Goal: Information Seeking & Learning: Compare options

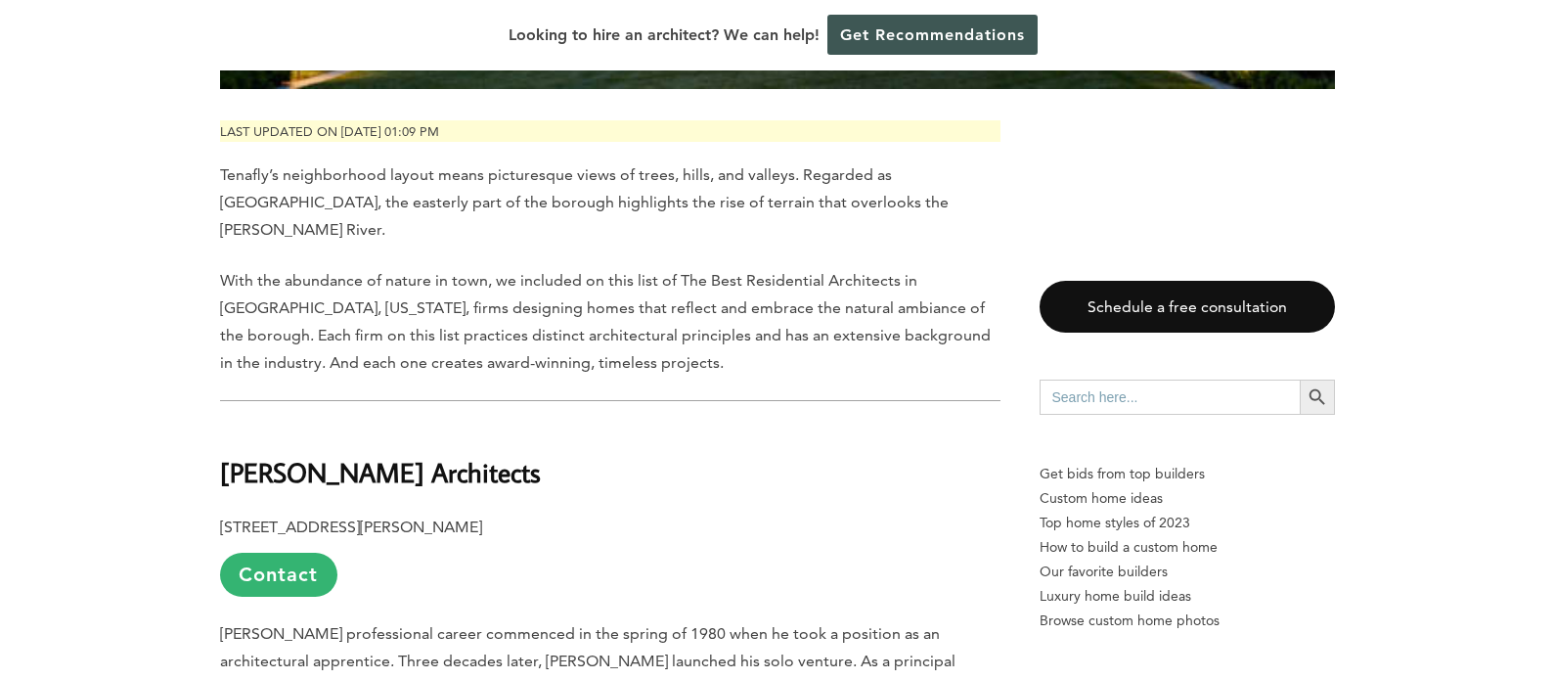
scroll to position [880, 0]
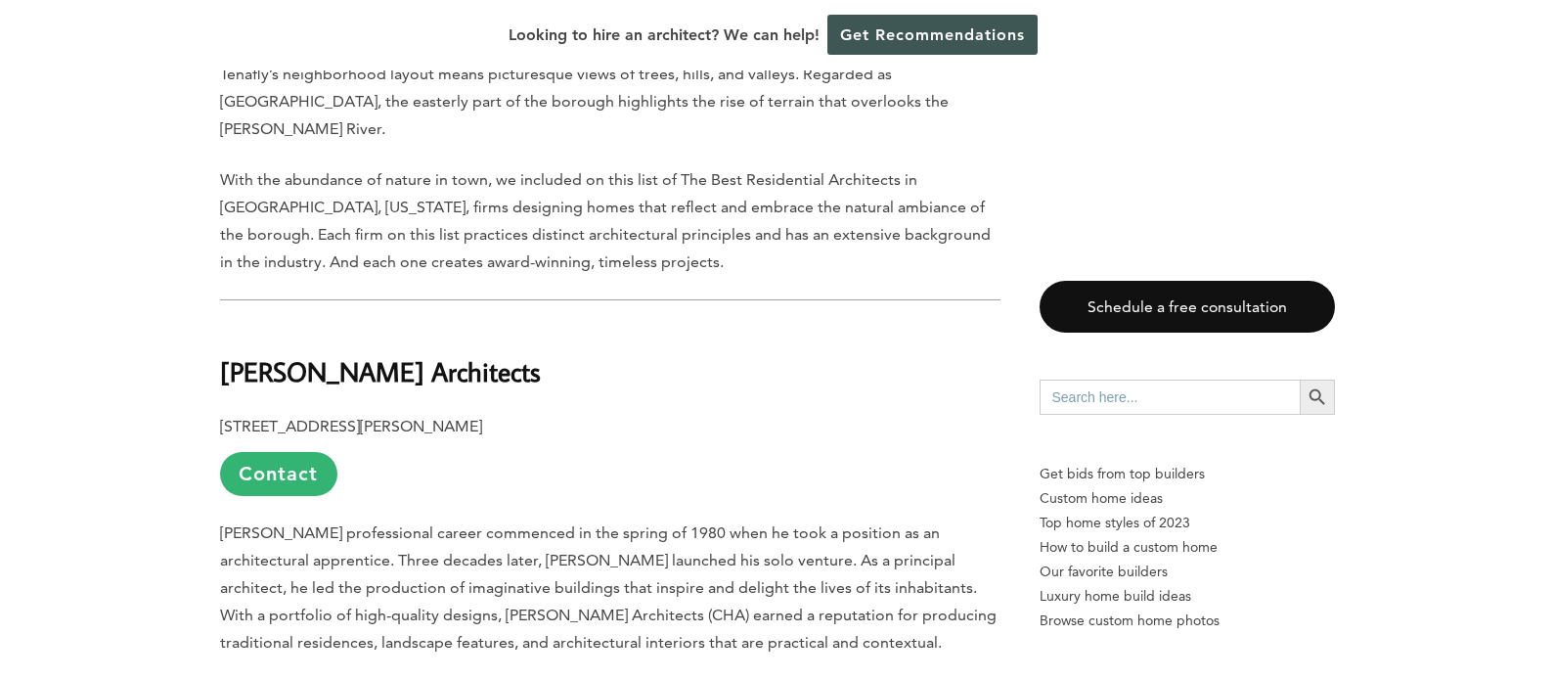
click at [407, 354] on b "[PERSON_NAME] Architects" at bounding box center [380, 371] width 321 height 34
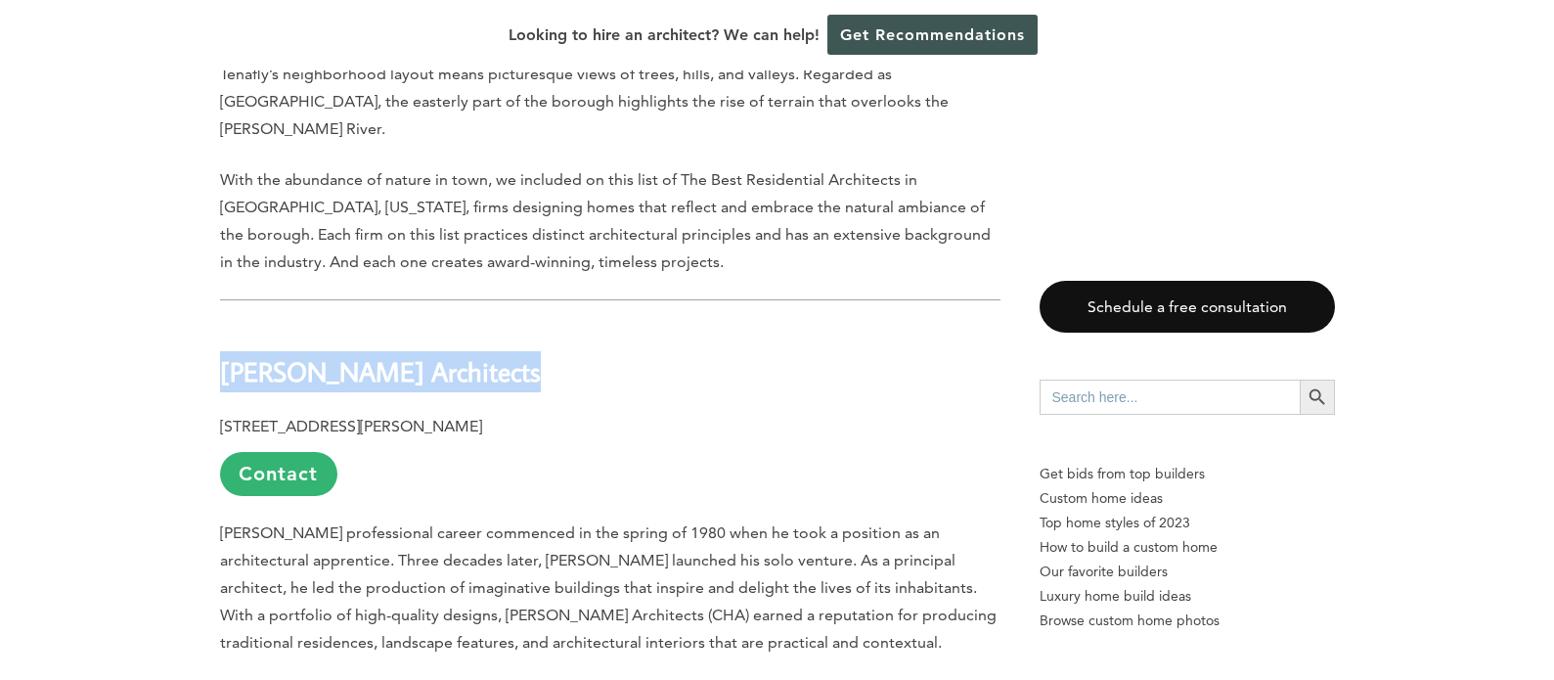
click at [407, 354] on b "[PERSON_NAME] Architects" at bounding box center [380, 371] width 321 height 34
copy div "[PERSON_NAME] Architects"
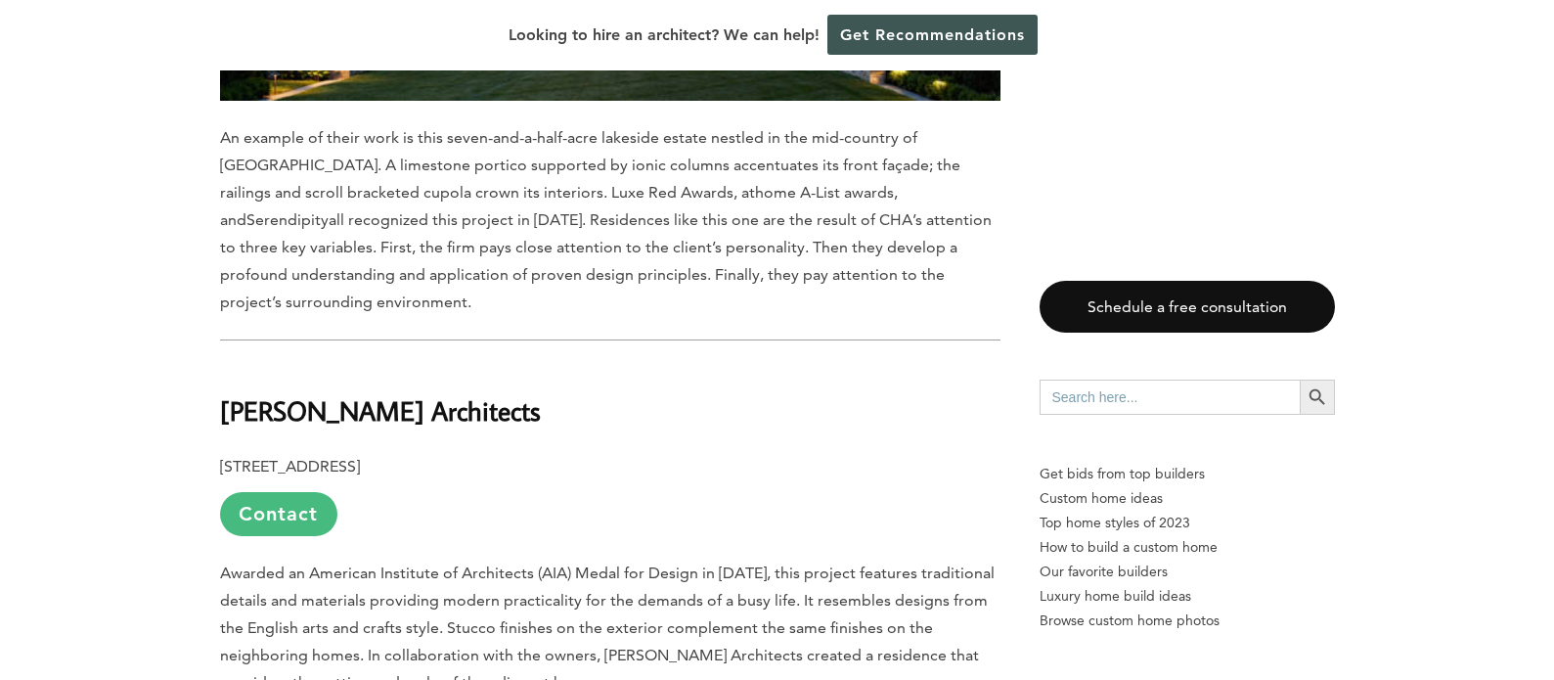
scroll to position [1858, 0]
click at [338, 392] on b "[PERSON_NAME] Architects" at bounding box center [380, 409] width 321 height 34
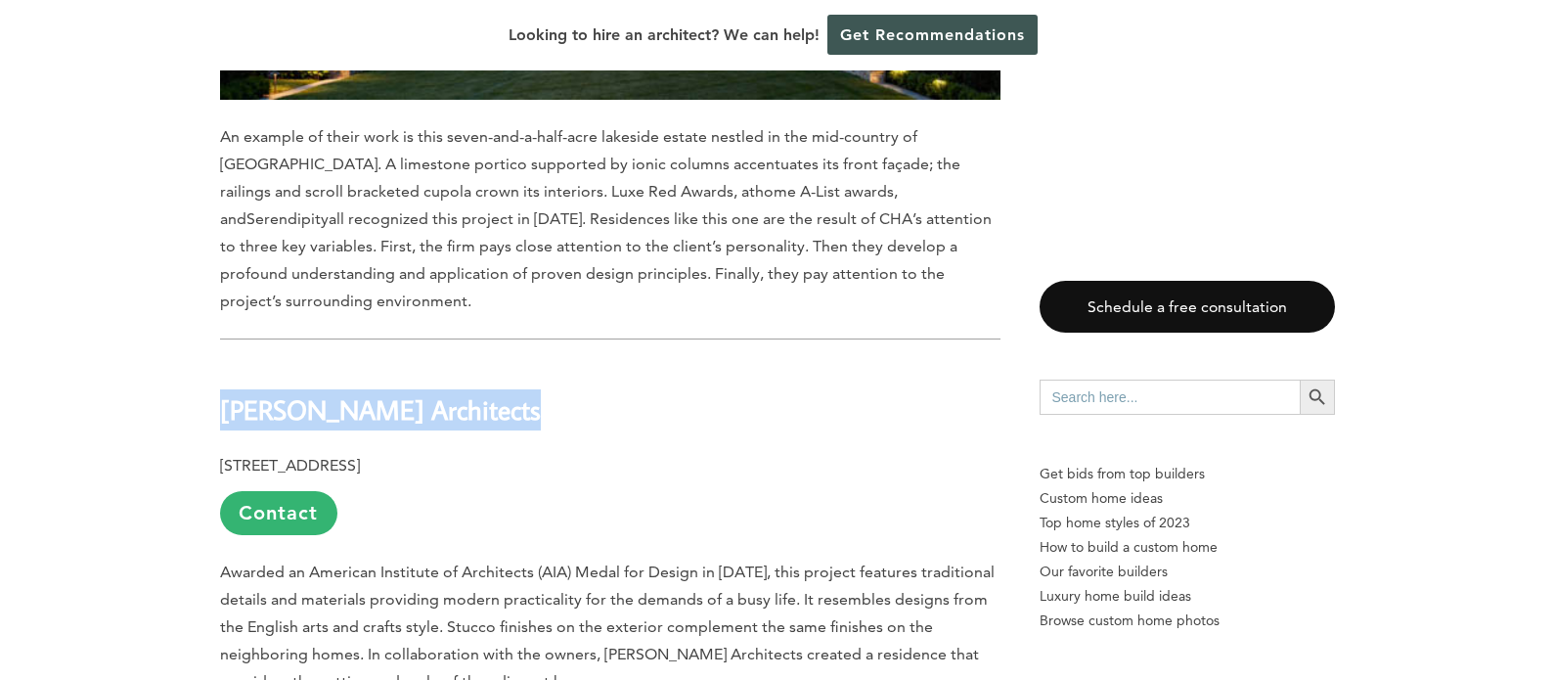
click at [338, 392] on b "[PERSON_NAME] Architects" at bounding box center [380, 409] width 321 height 34
copy div "[PERSON_NAME] Architects"
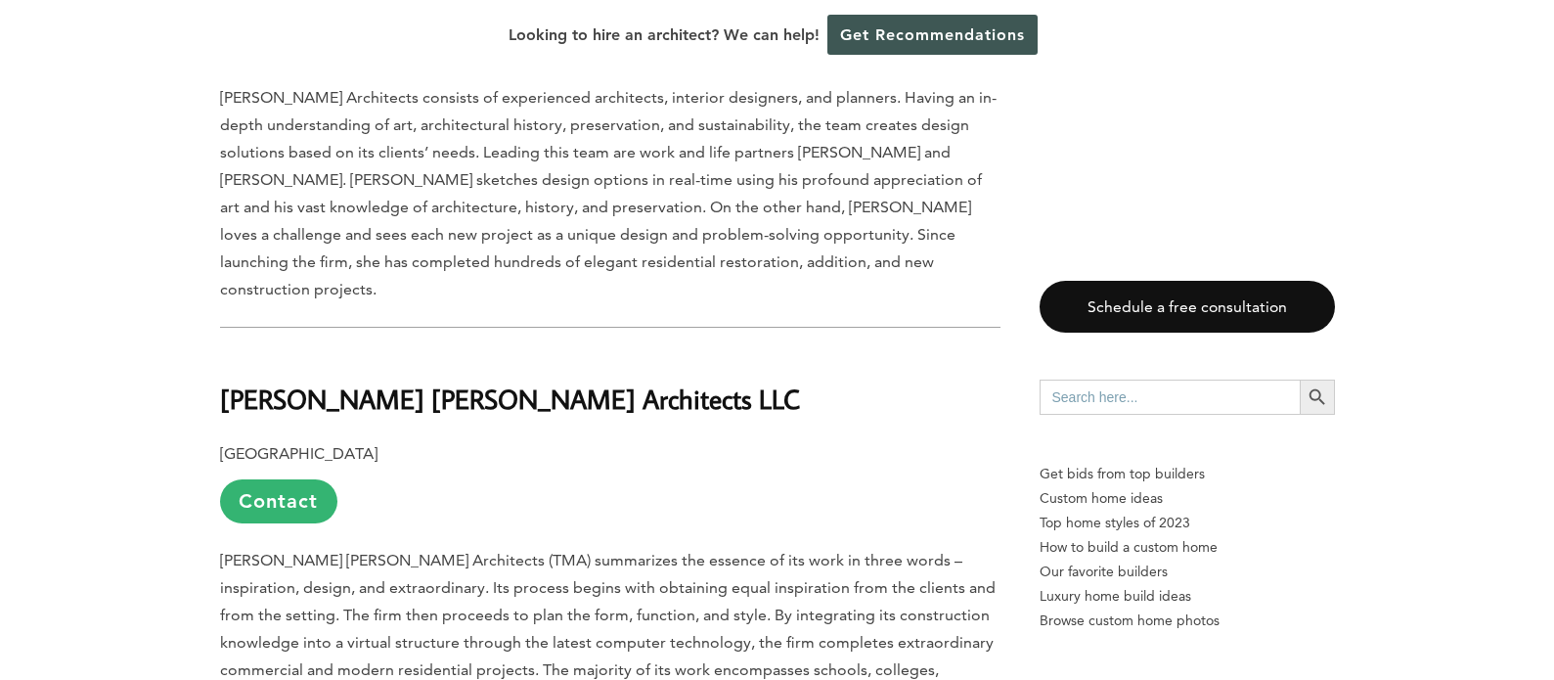
scroll to position [3032, 0]
click at [467, 380] on b "[PERSON_NAME] [PERSON_NAME] Architects LLC" at bounding box center [510, 397] width 580 height 34
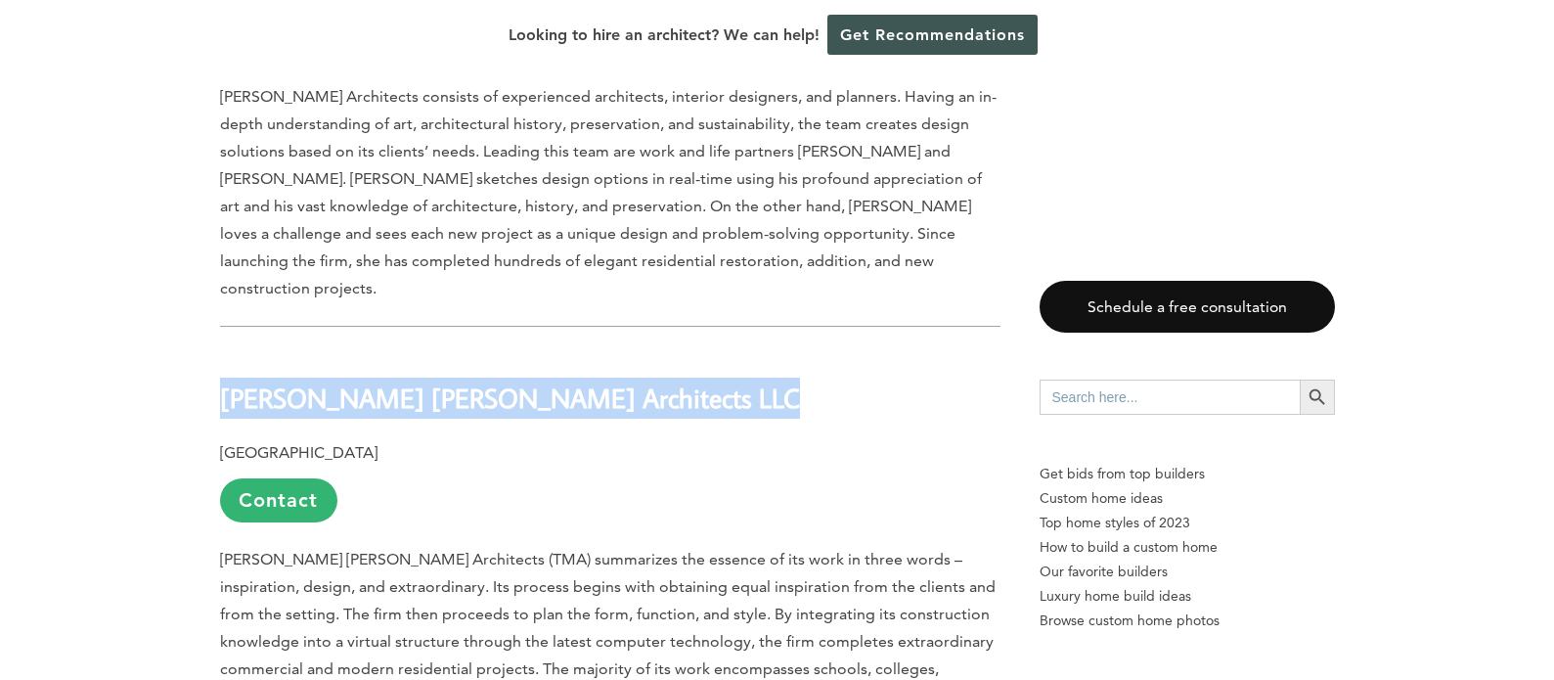
click at [467, 380] on b "[PERSON_NAME] [PERSON_NAME] Architects LLC" at bounding box center [510, 397] width 580 height 34
copy div "[PERSON_NAME] [PERSON_NAME] Architects LLC"
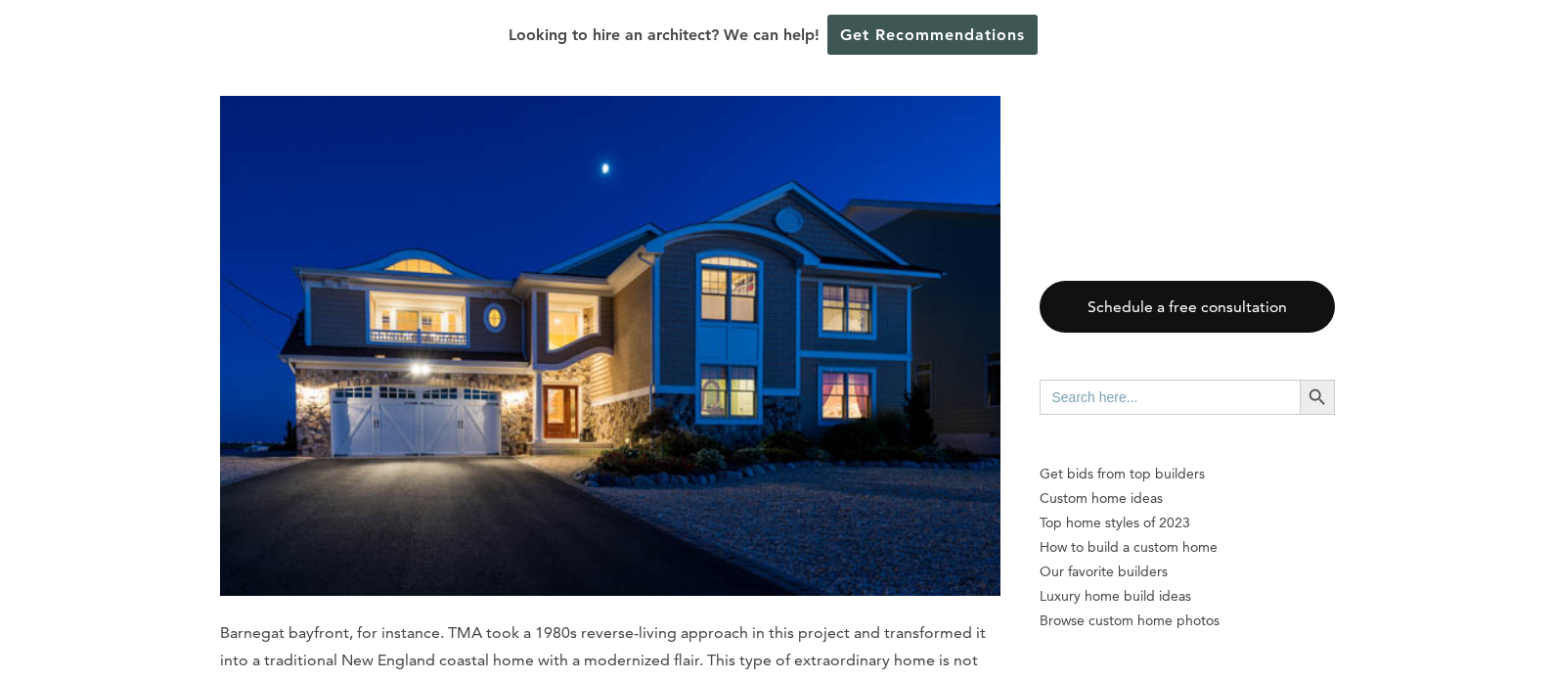
scroll to position [4205, 0]
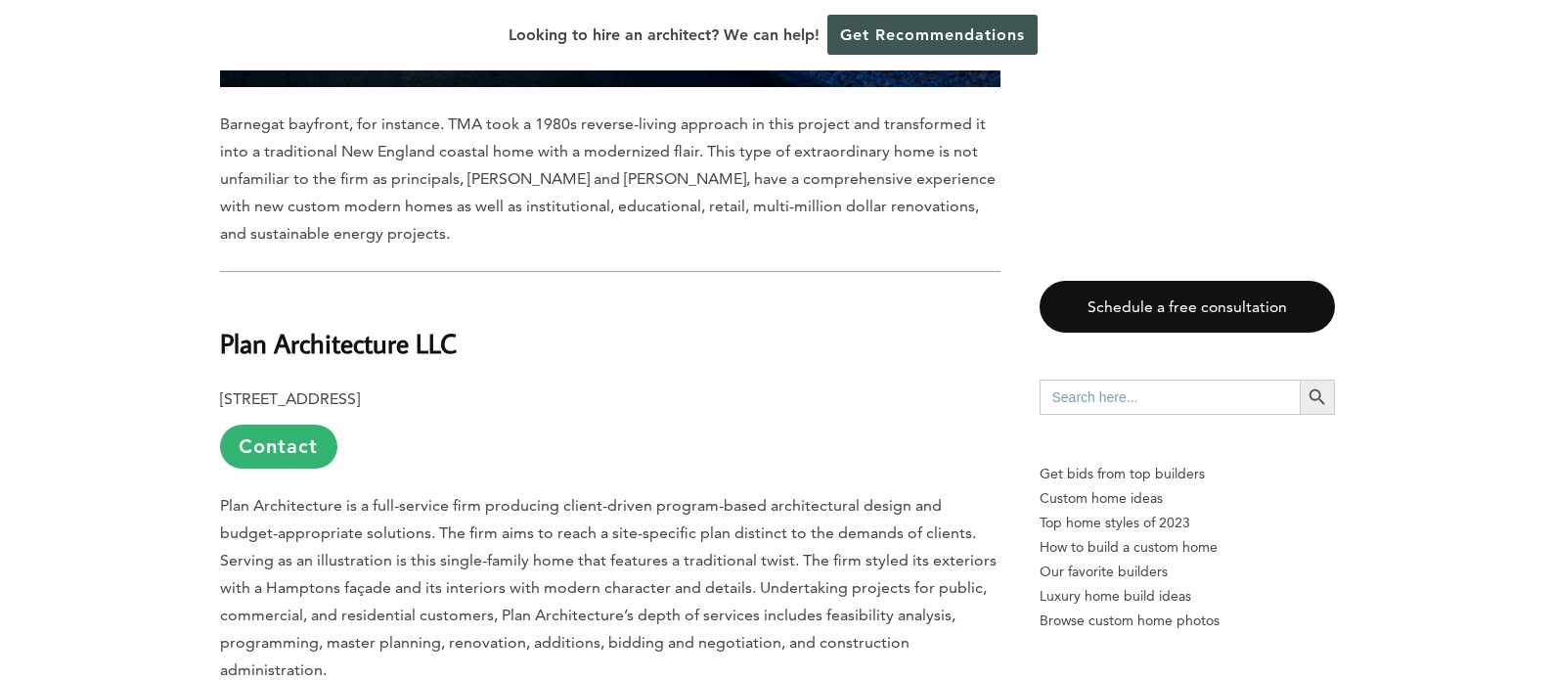
click at [419, 326] on b "Plan Architecture LLC" at bounding box center [338, 343] width 237 height 34
copy div "Plan Architecture LLC"
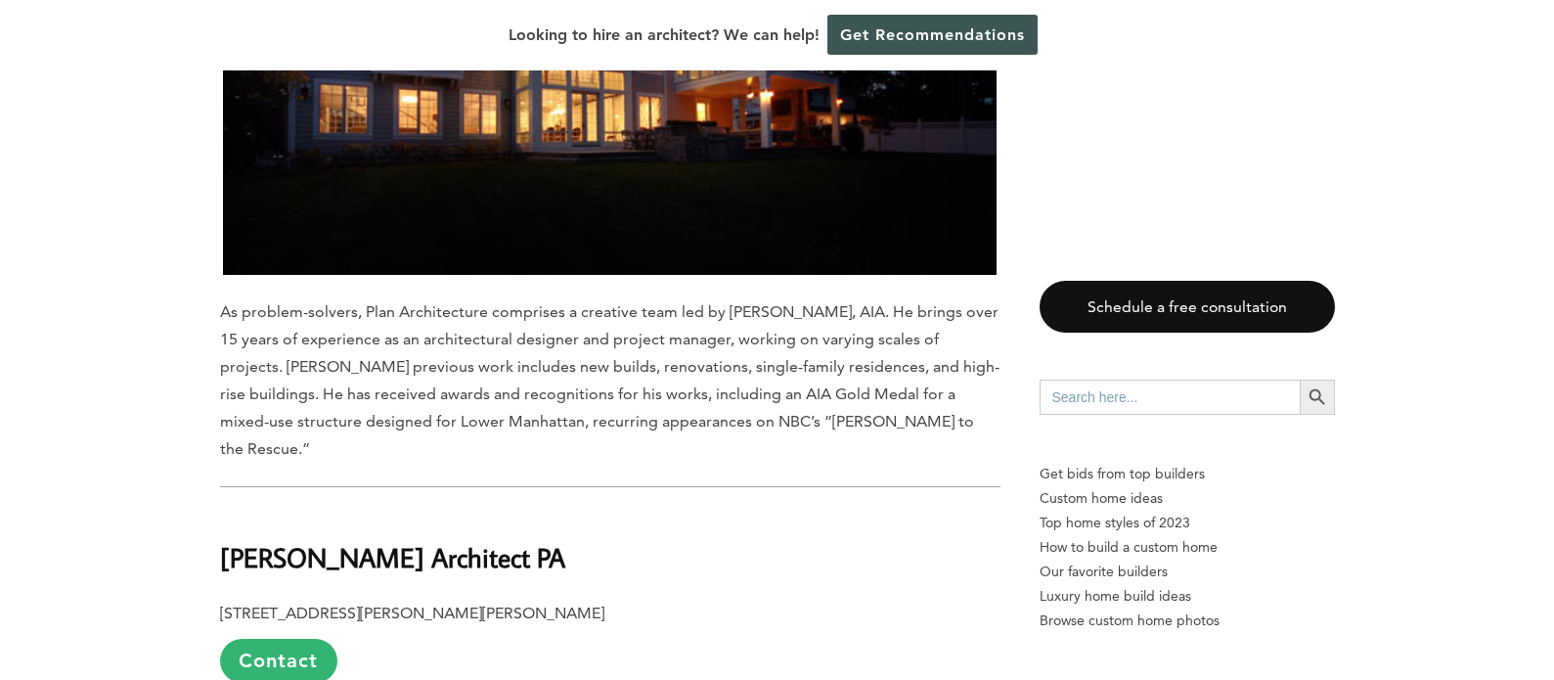
scroll to position [5085, 0]
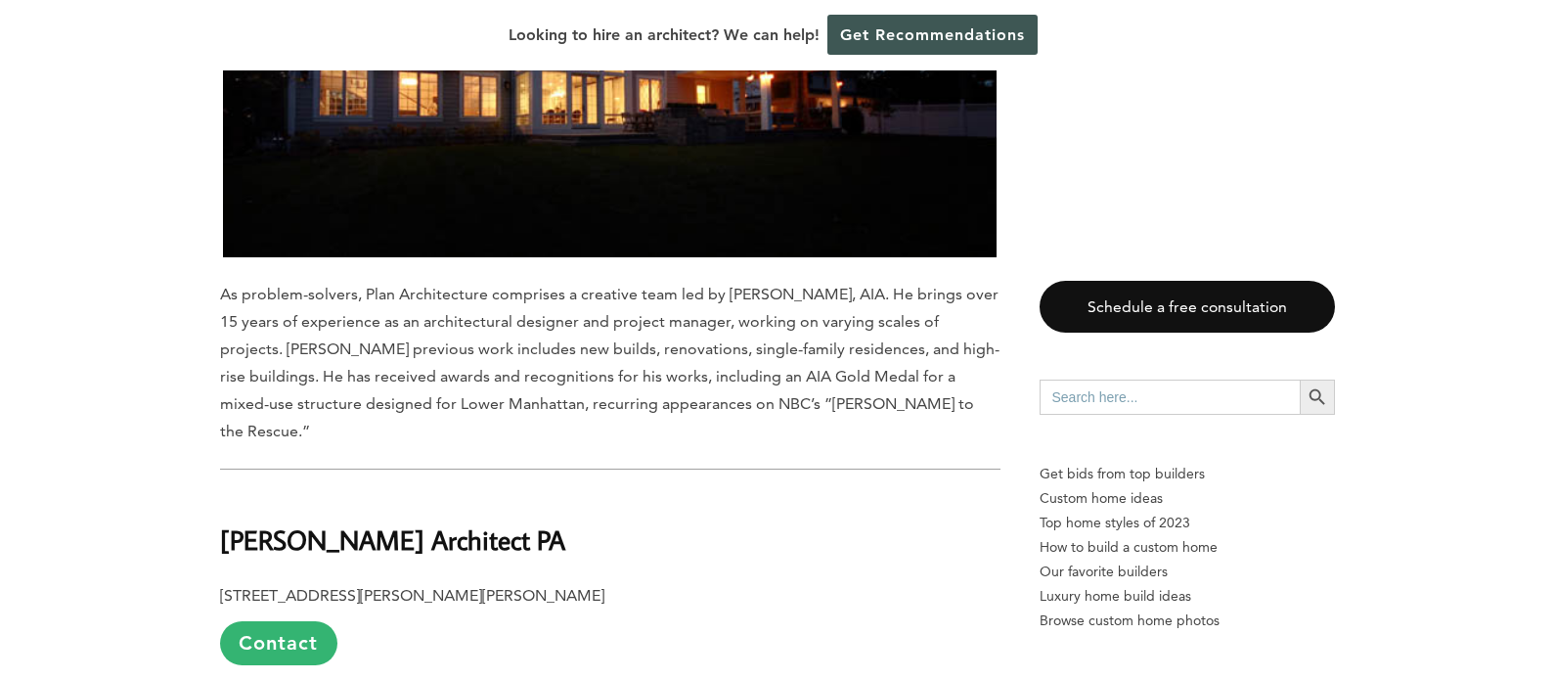
click at [432, 522] on b "[PERSON_NAME] Architect PA" at bounding box center [392, 539] width 345 height 34
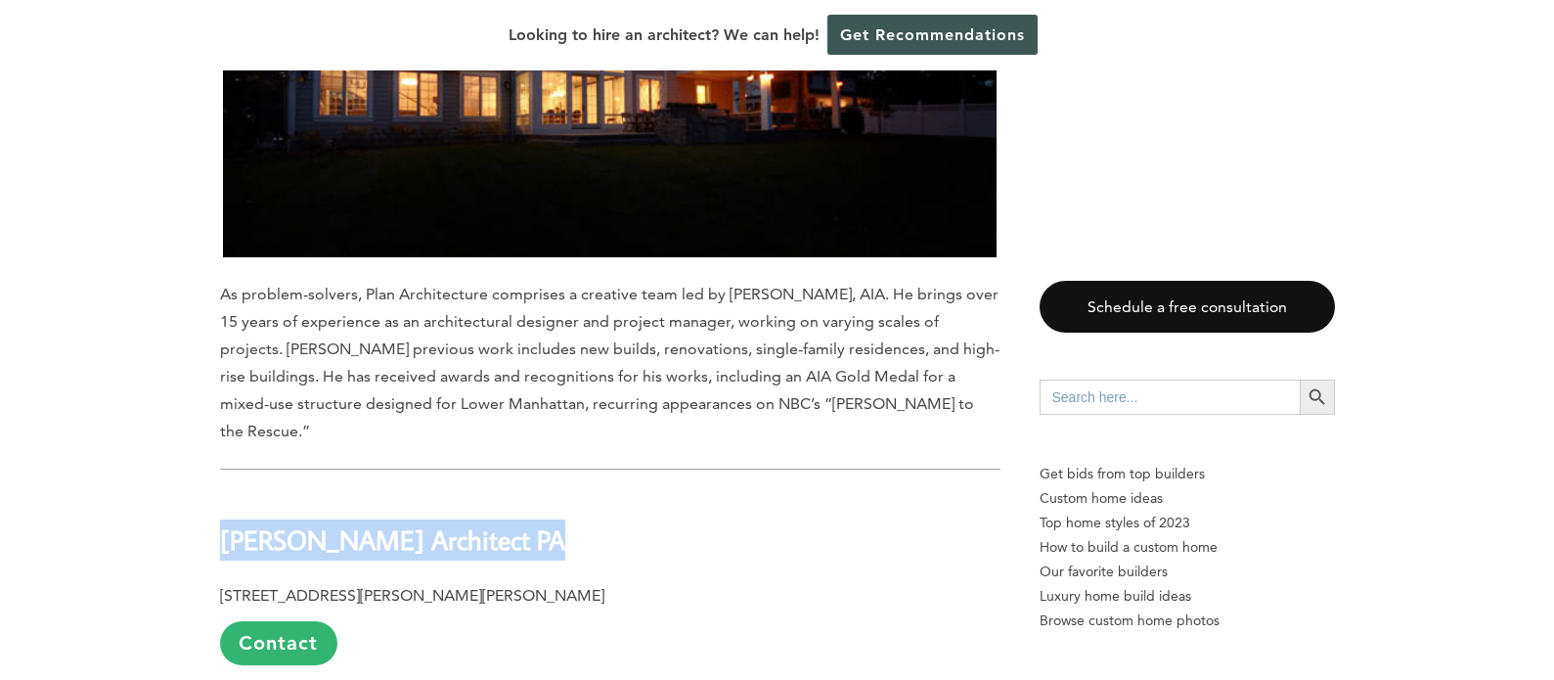
click at [432, 522] on b "[PERSON_NAME] Architect PA" at bounding box center [392, 539] width 345 height 34
copy div "[PERSON_NAME] Architect PA"
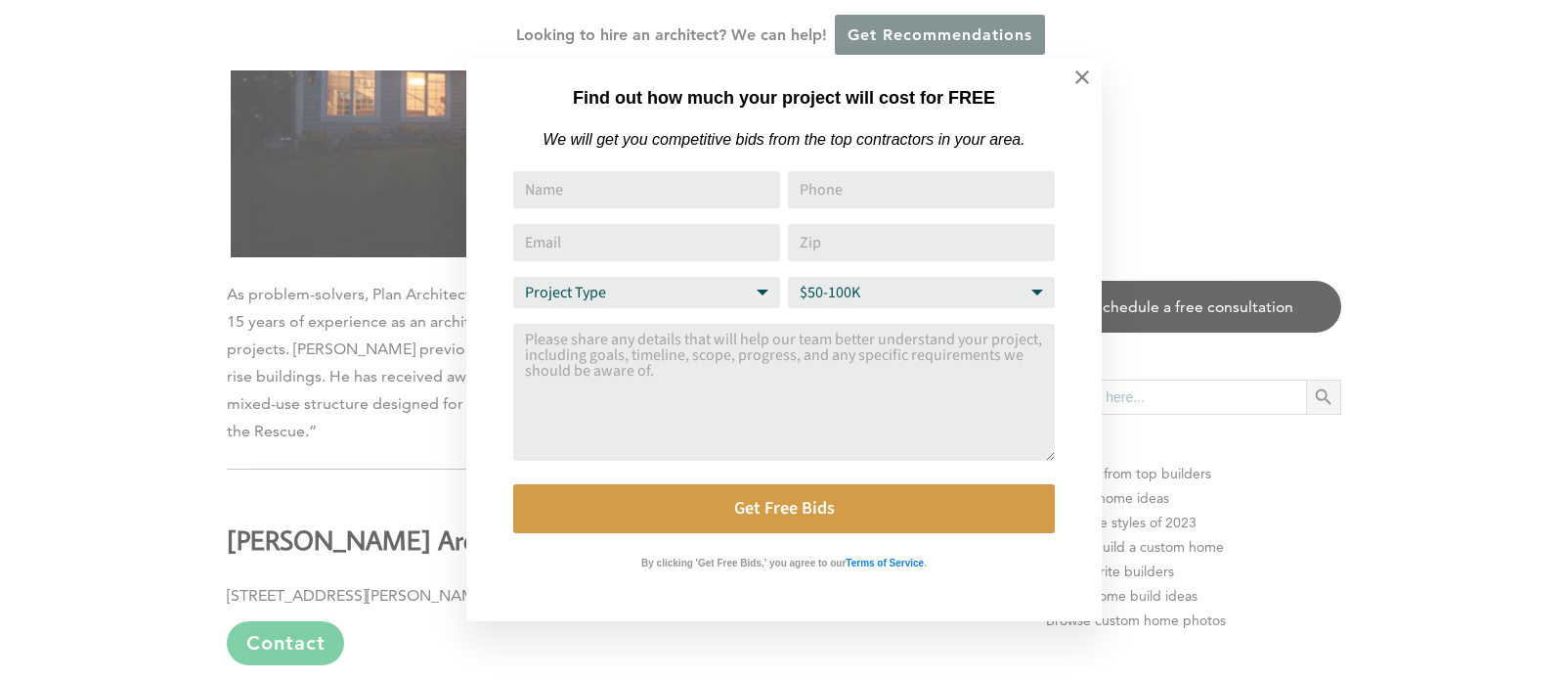
click at [209, 338] on div "Find out how much your project will cost for FREE We will get you competitive b…" at bounding box center [784, 340] width 1568 height 680
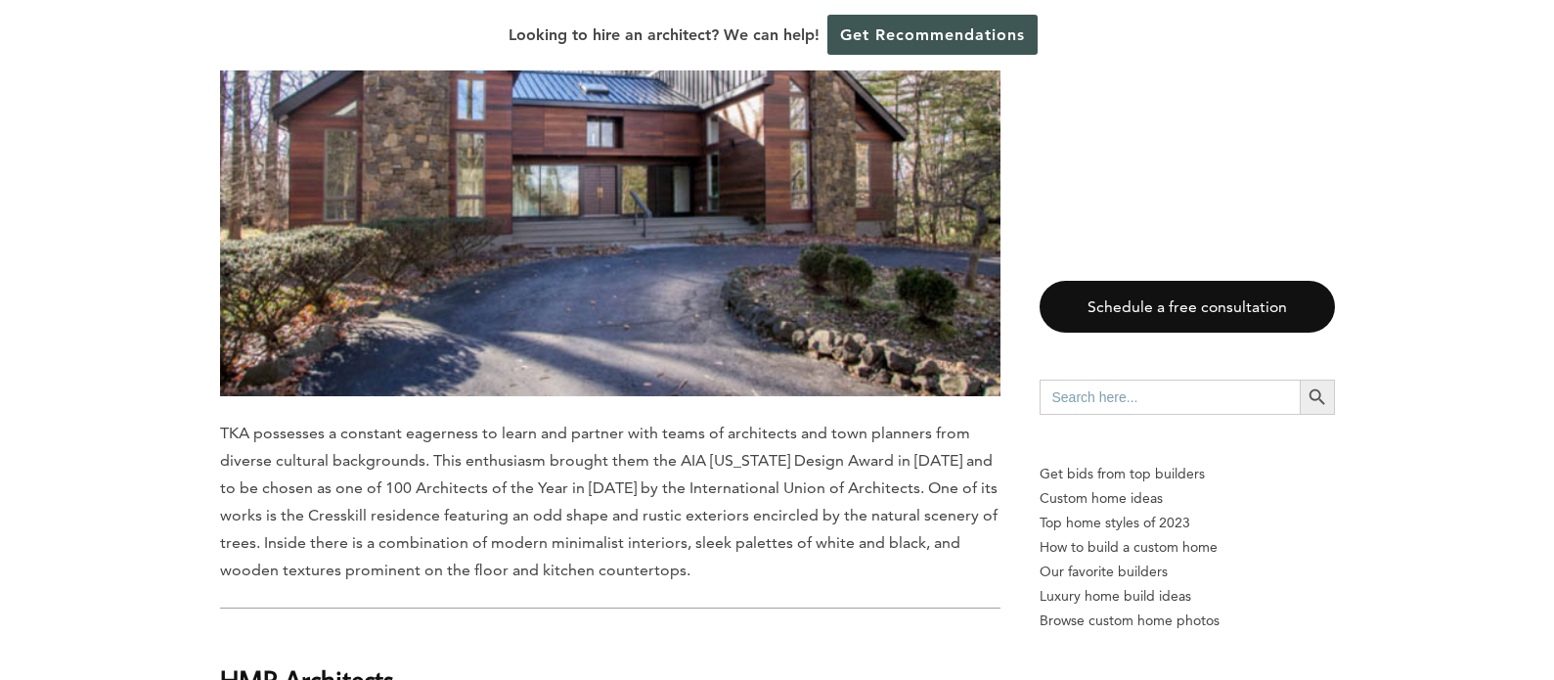
scroll to position [6161, 0]
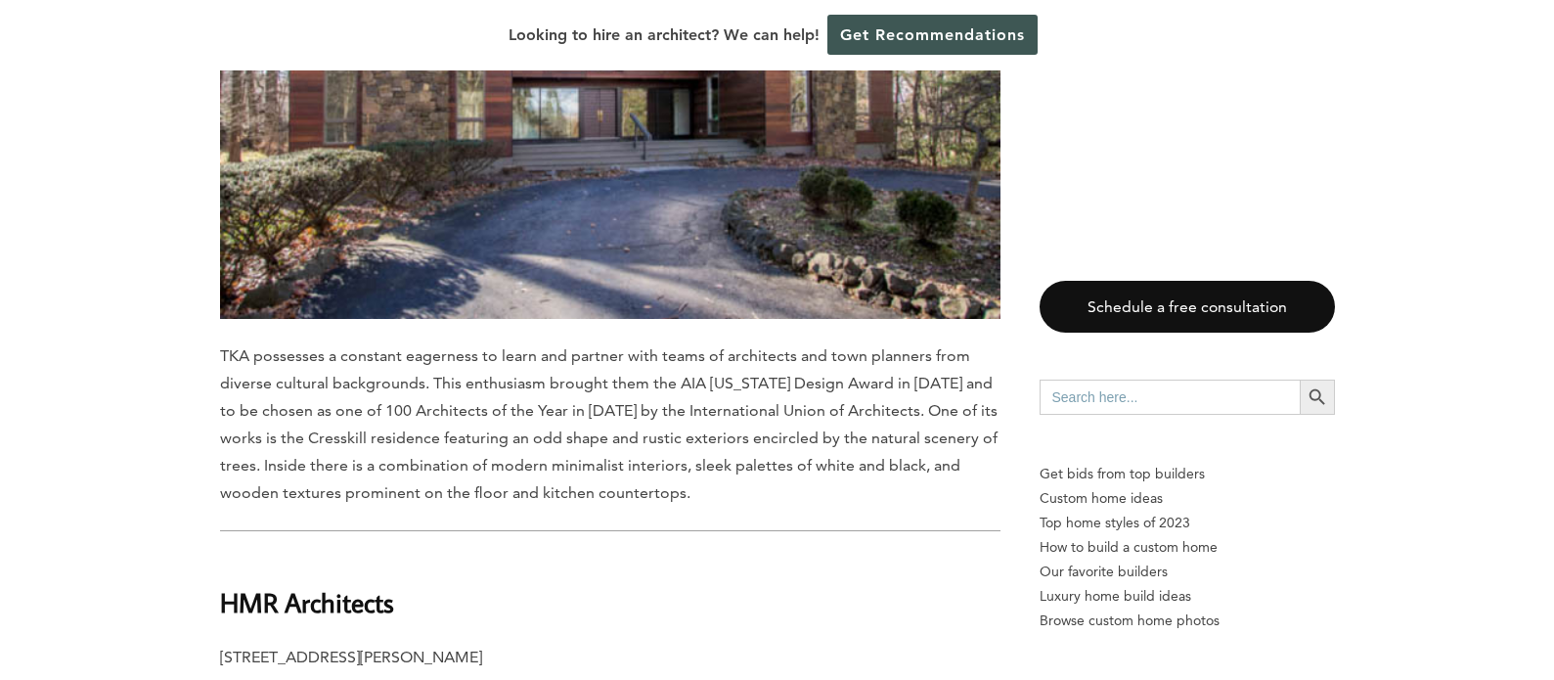
click at [351, 585] on b "HMR Architects" at bounding box center [307, 602] width 174 height 34
copy div "HMR Architects"
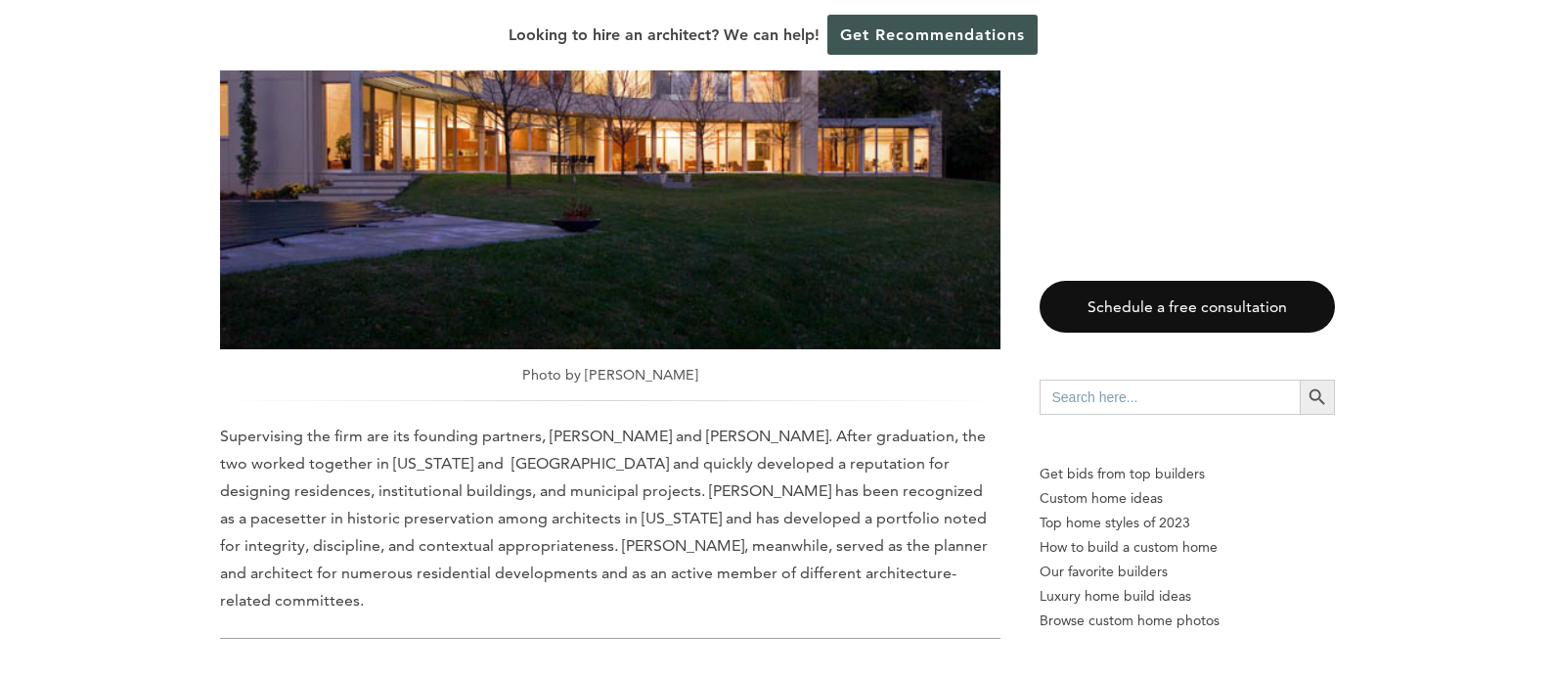
scroll to position [7335, 0]
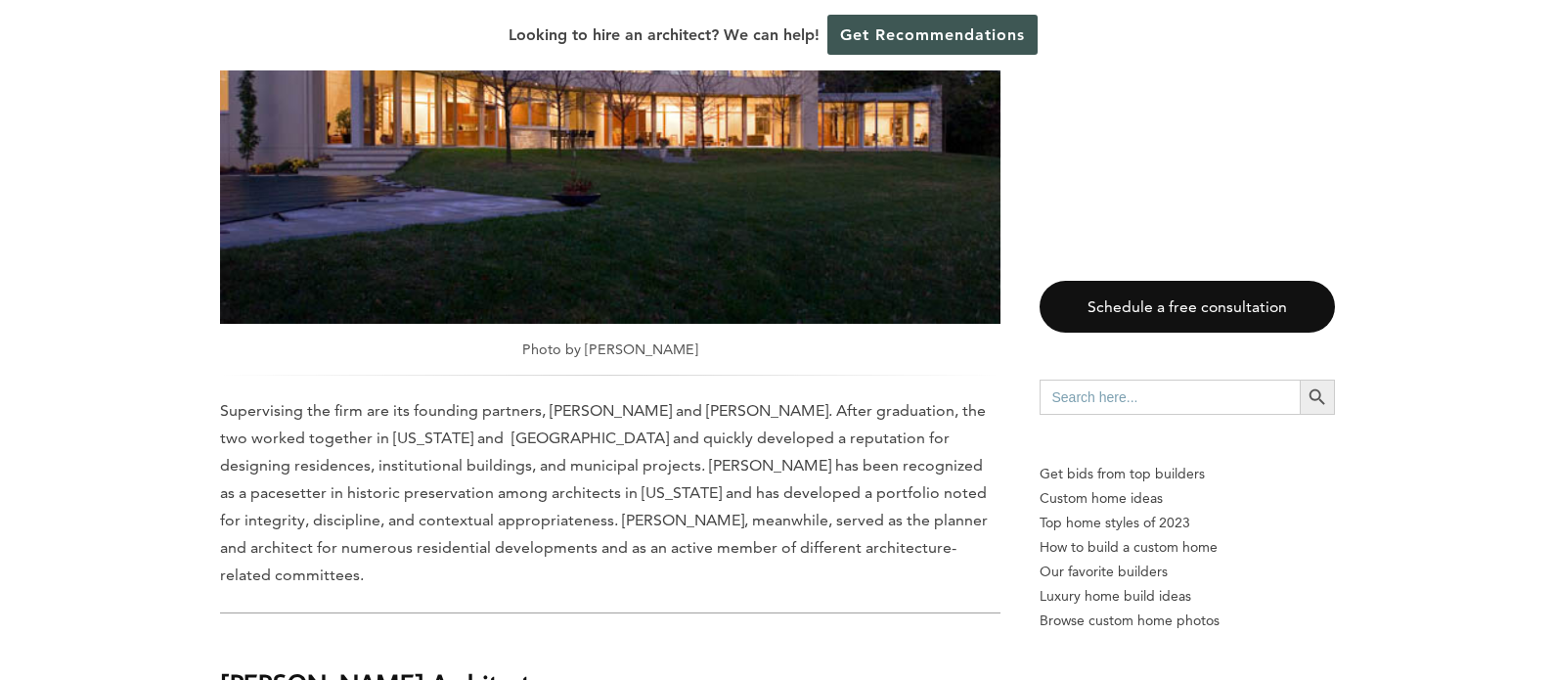
click at [415, 666] on b "[PERSON_NAME] Architecture" at bounding box center [393, 683] width 346 height 34
copy div "[PERSON_NAME] Architecture"
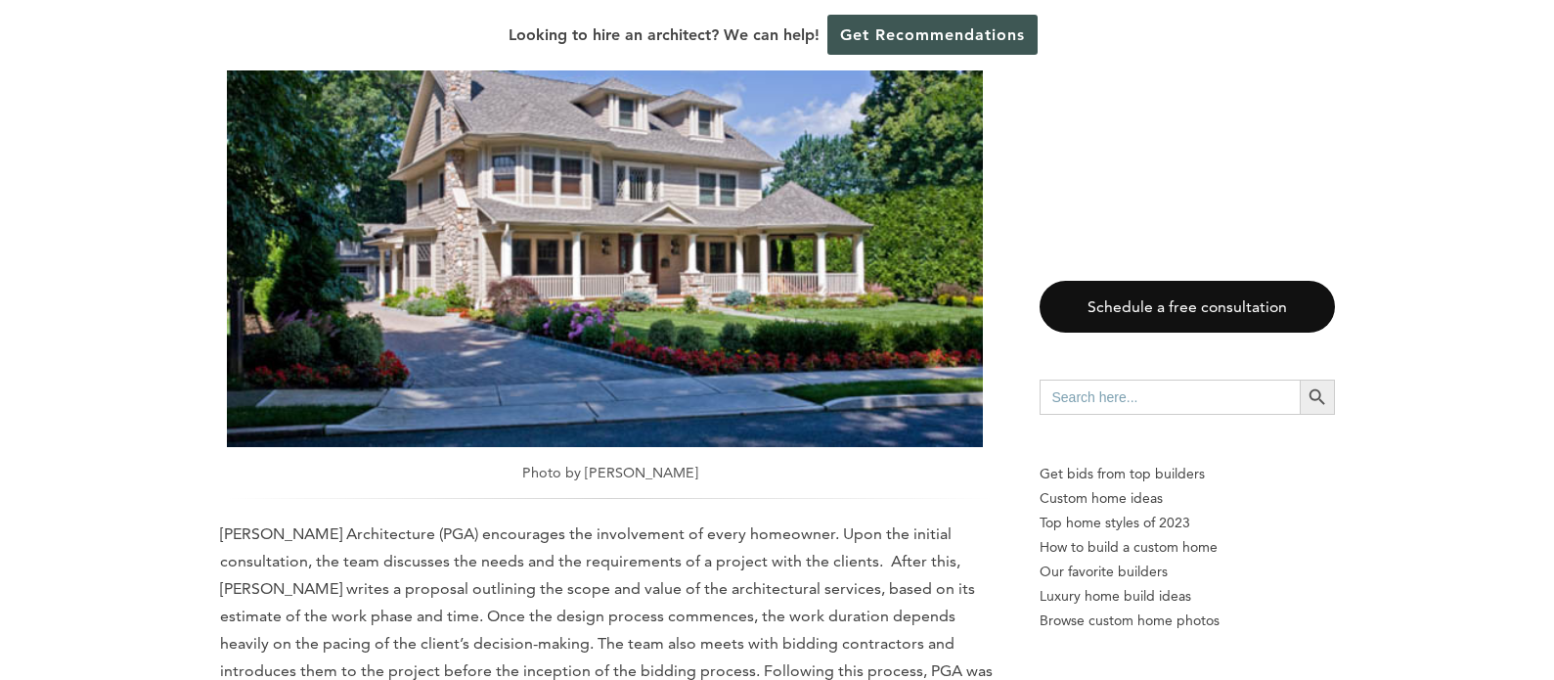
scroll to position [8411, 0]
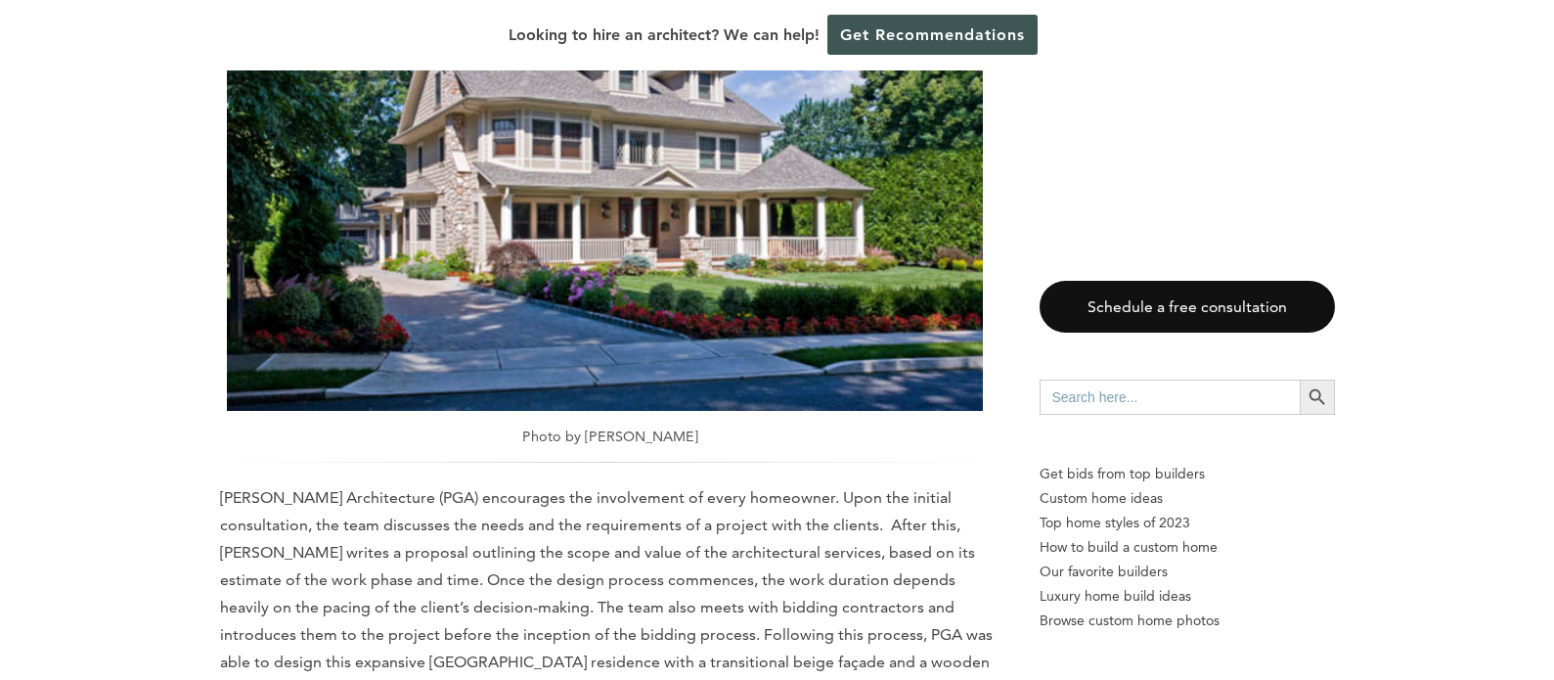
copy div "[PERSON_NAME] Architect PC"
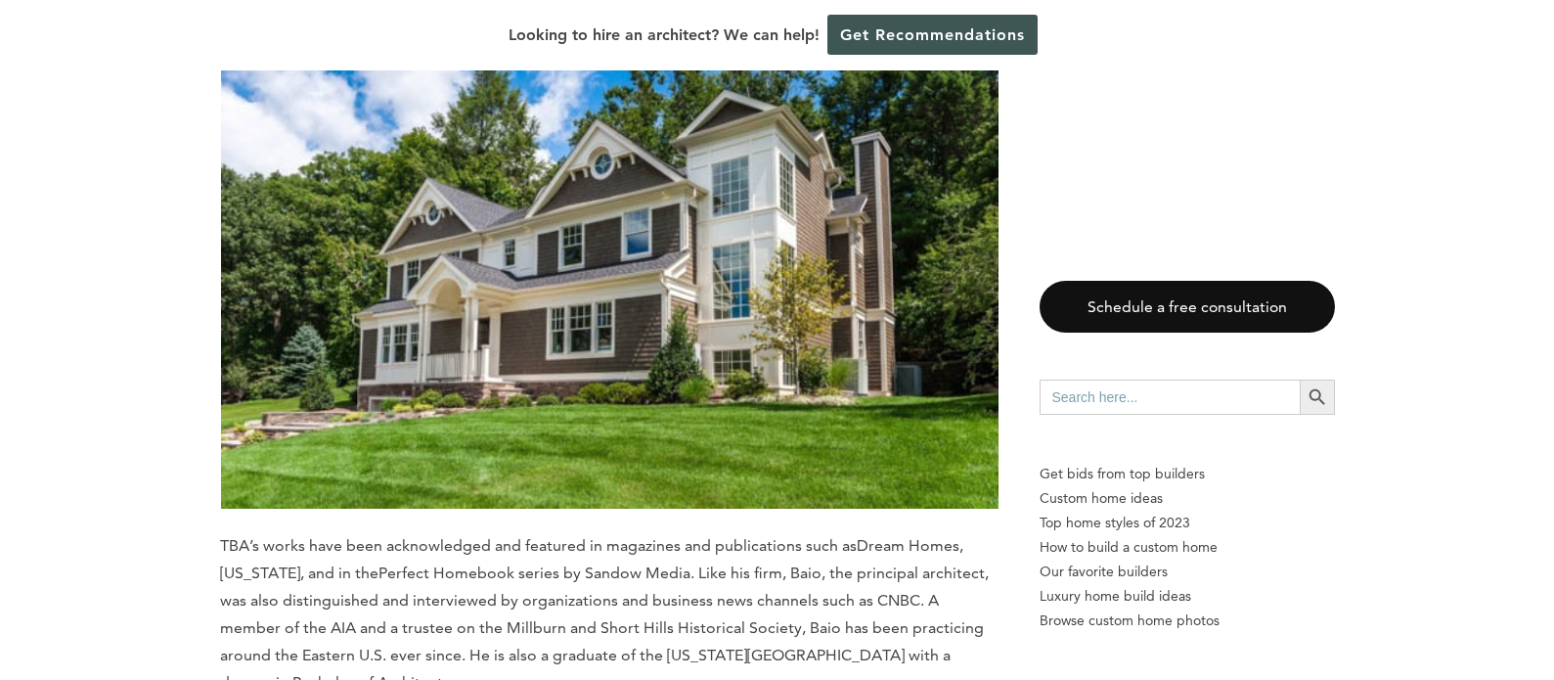
scroll to position [9584, 0]
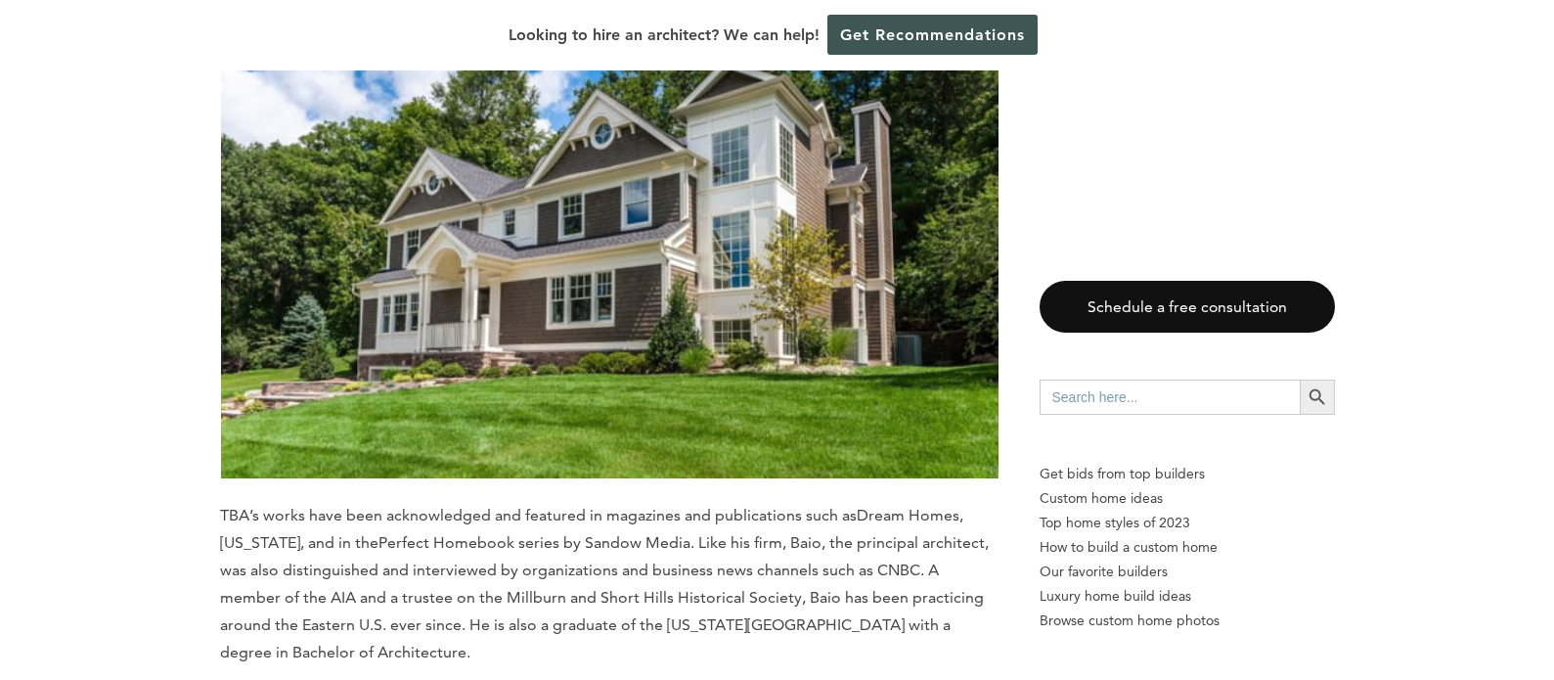
copy div "CBH Architects"
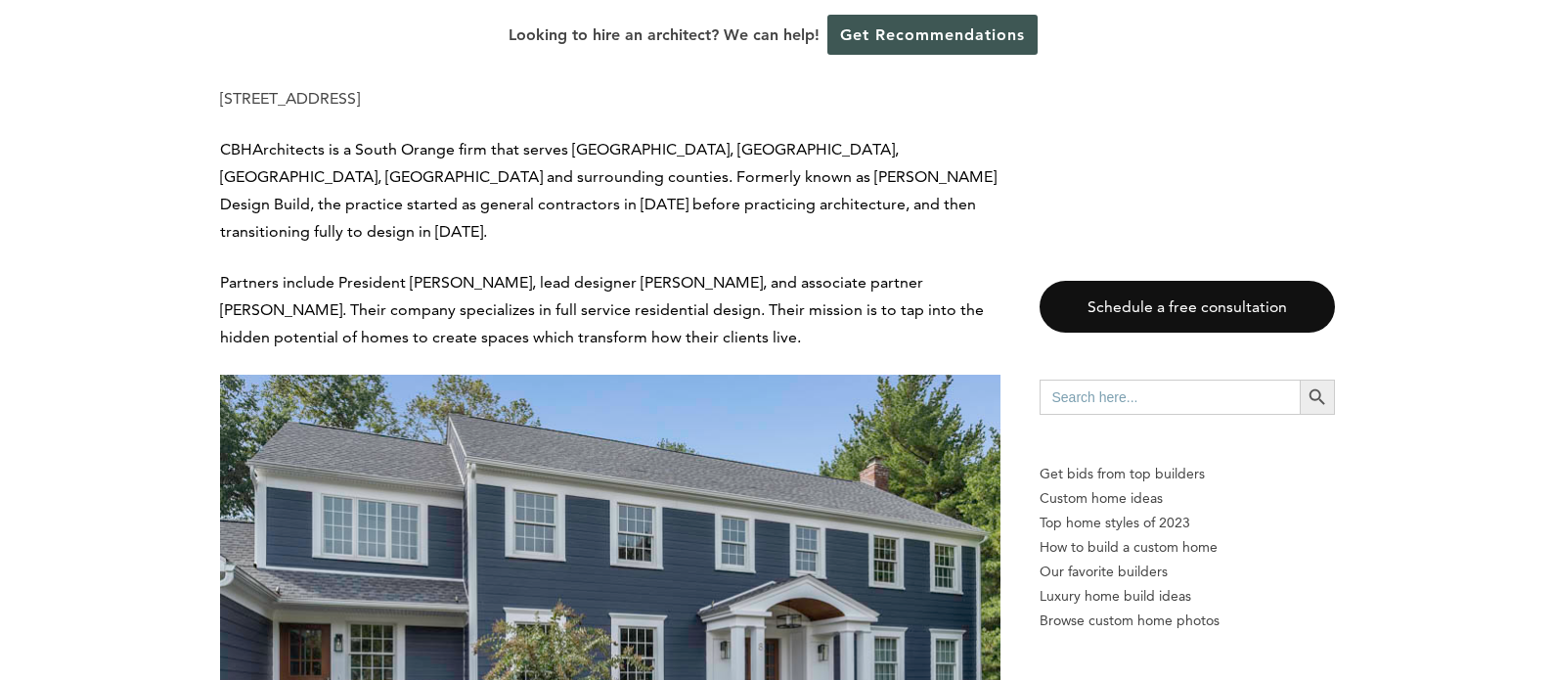
scroll to position [10855, 0]
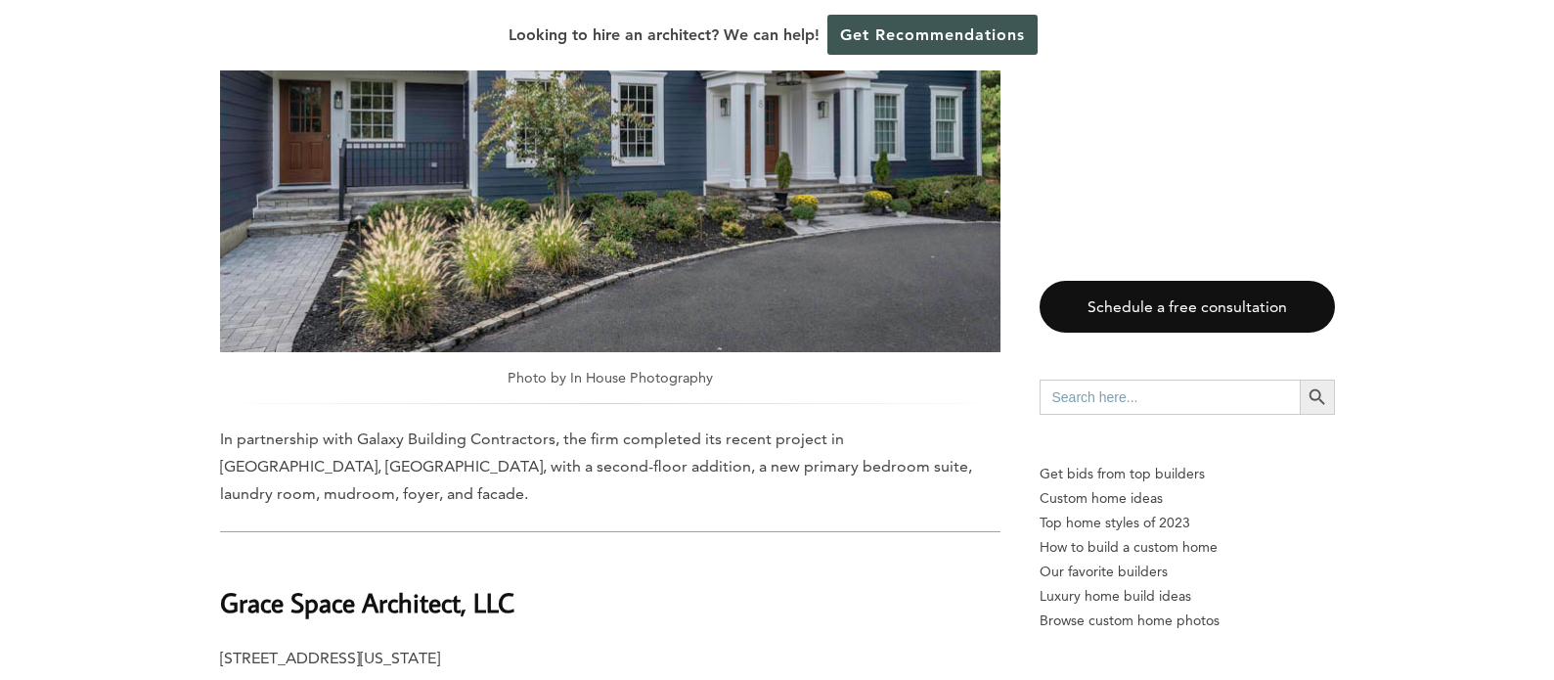
click at [455, 555] on h2 "Grace Space Architect, LLC" at bounding box center [610, 588] width 780 height 67
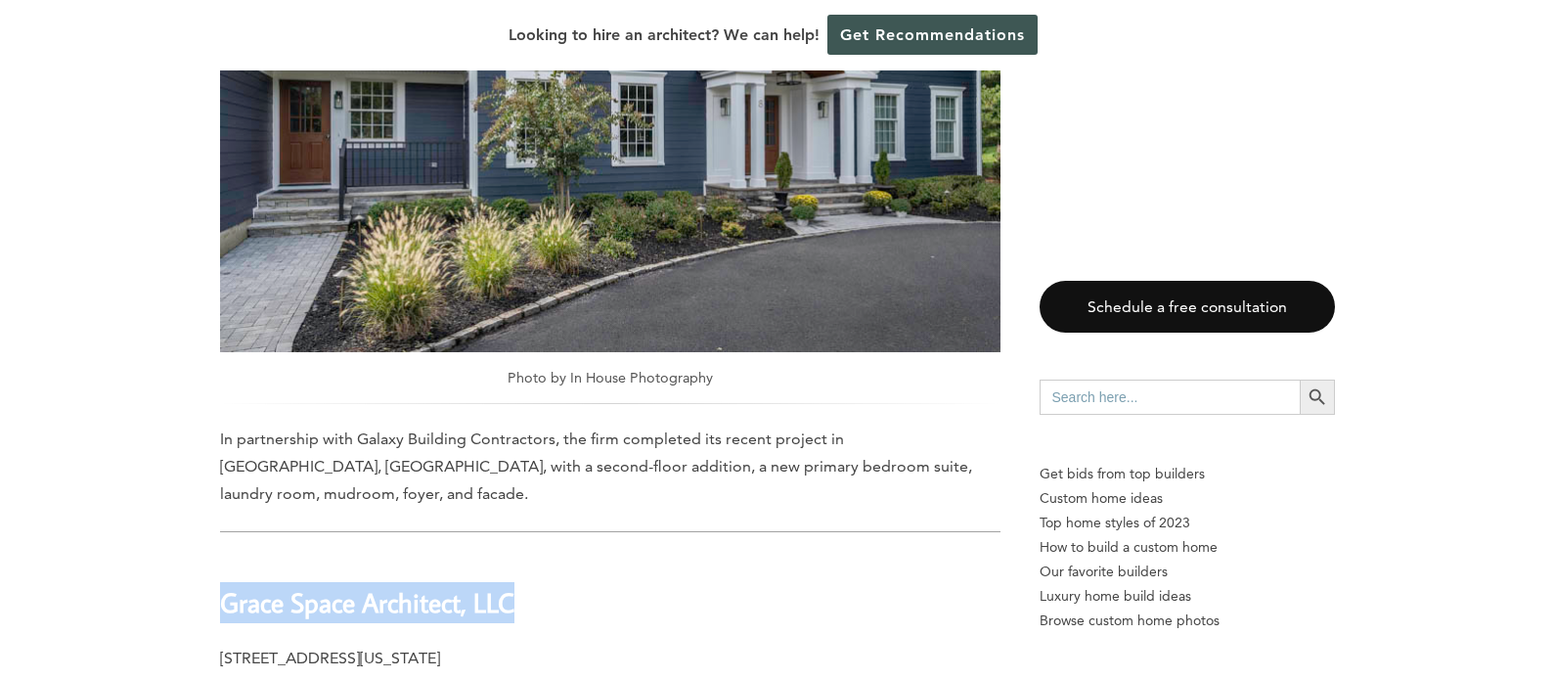
click at [455, 555] on h2 "Grace Space Architect, LLC" at bounding box center [610, 588] width 780 height 67
copy div "Grace Space Architect, LLC"
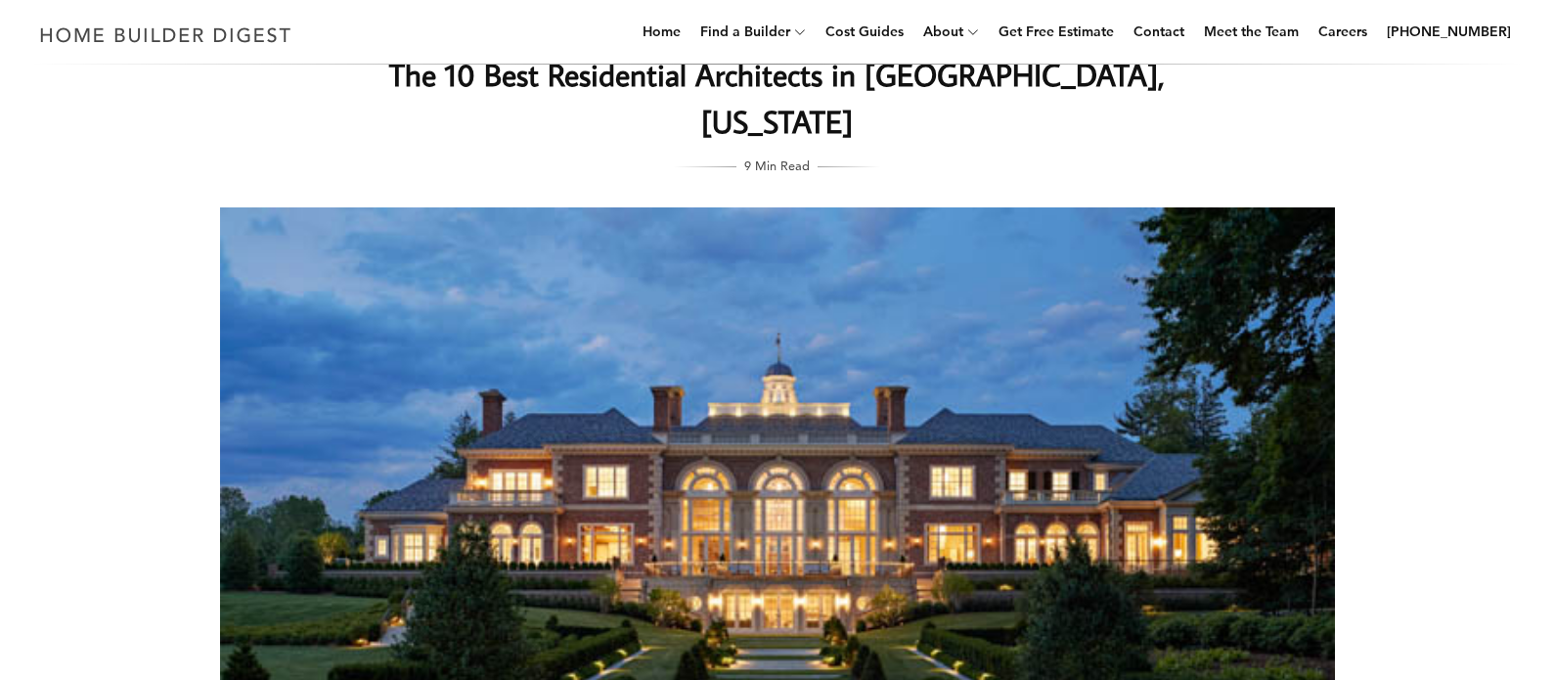
scroll to position [0, 0]
